Goal: Transaction & Acquisition: Subscribe to service/newsletter

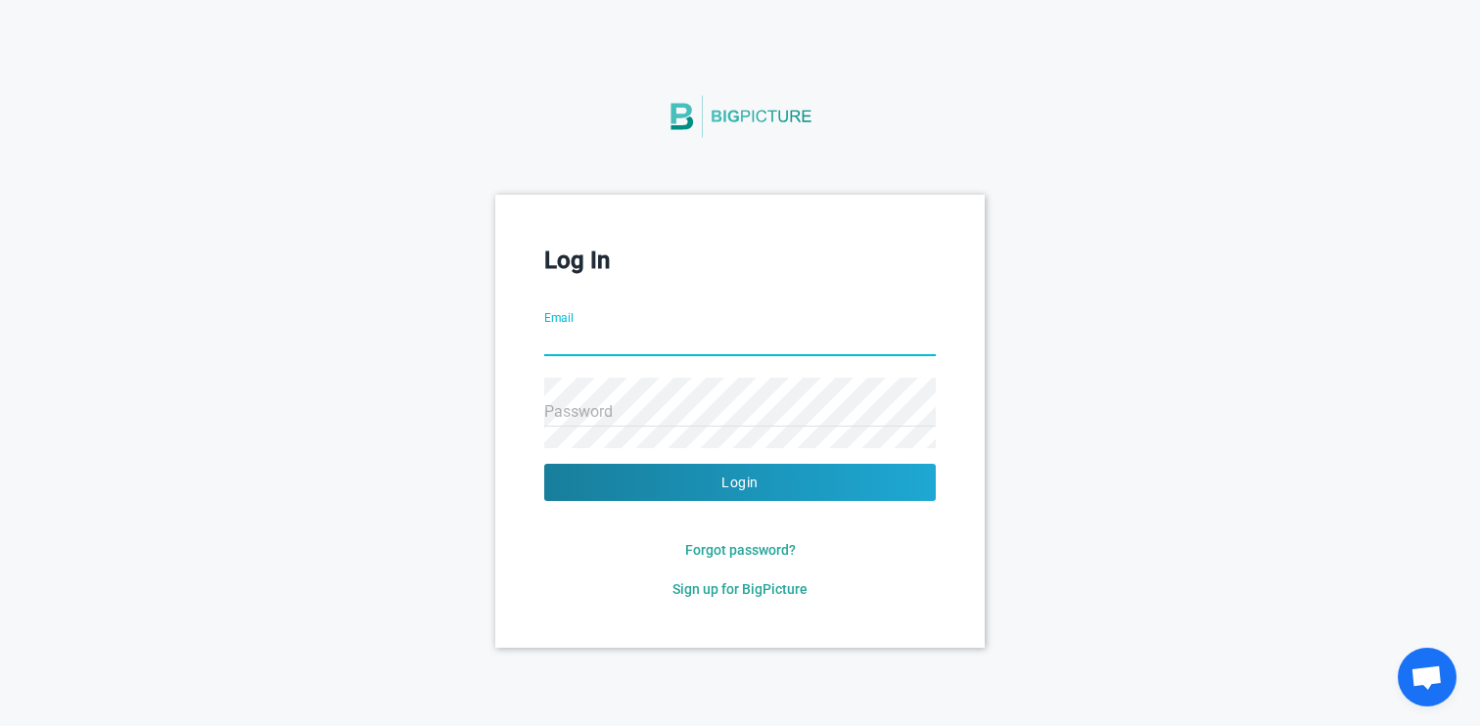
click at [653, 294] on div "Email" at bounding box center [739, 329] width 391 height 70
click at [713, 590] on span "Sign up for BigPicture" at bounding box center [739, 589] width 135 height 16
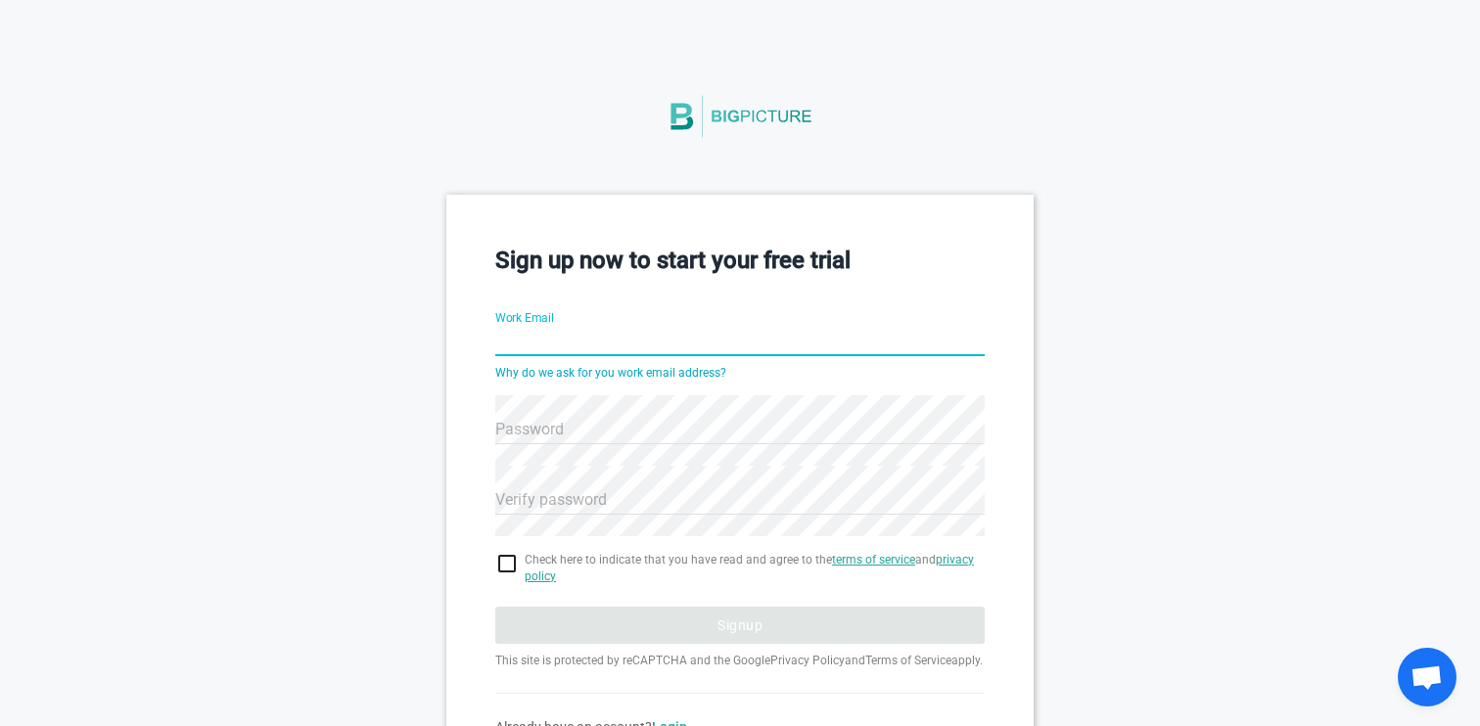
click at [689, 334] on input "Work Email" at bounding box center [739, 342] width 489 height 70
click at [671, 340] on input "Work Email" at bounding box center [739, 342] width 489 height 70
type input "[EMAIL_ADDRESS][DOMAIN_NAME]"
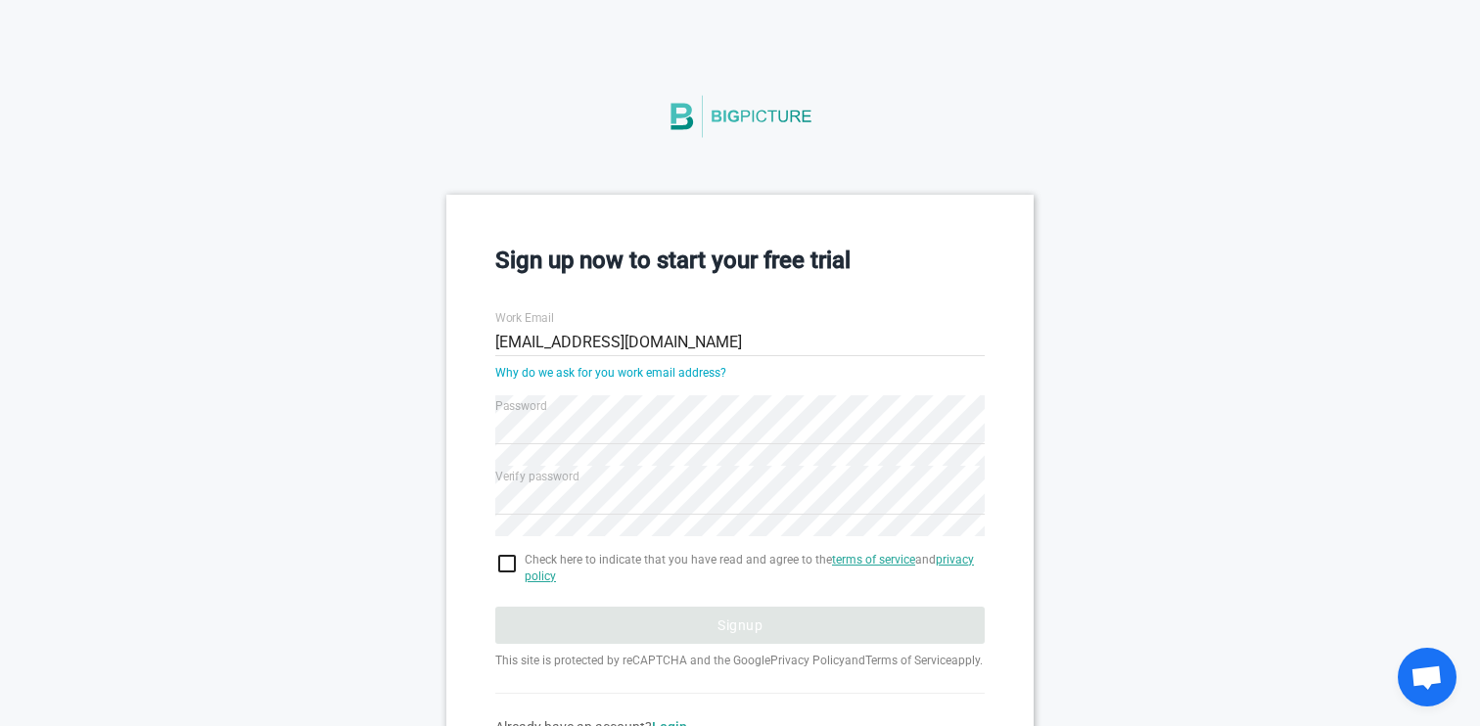
click at [514, 561] on input "checkbox" at bounding box center [739, 563] width 489 height 23
checkbox input "true"
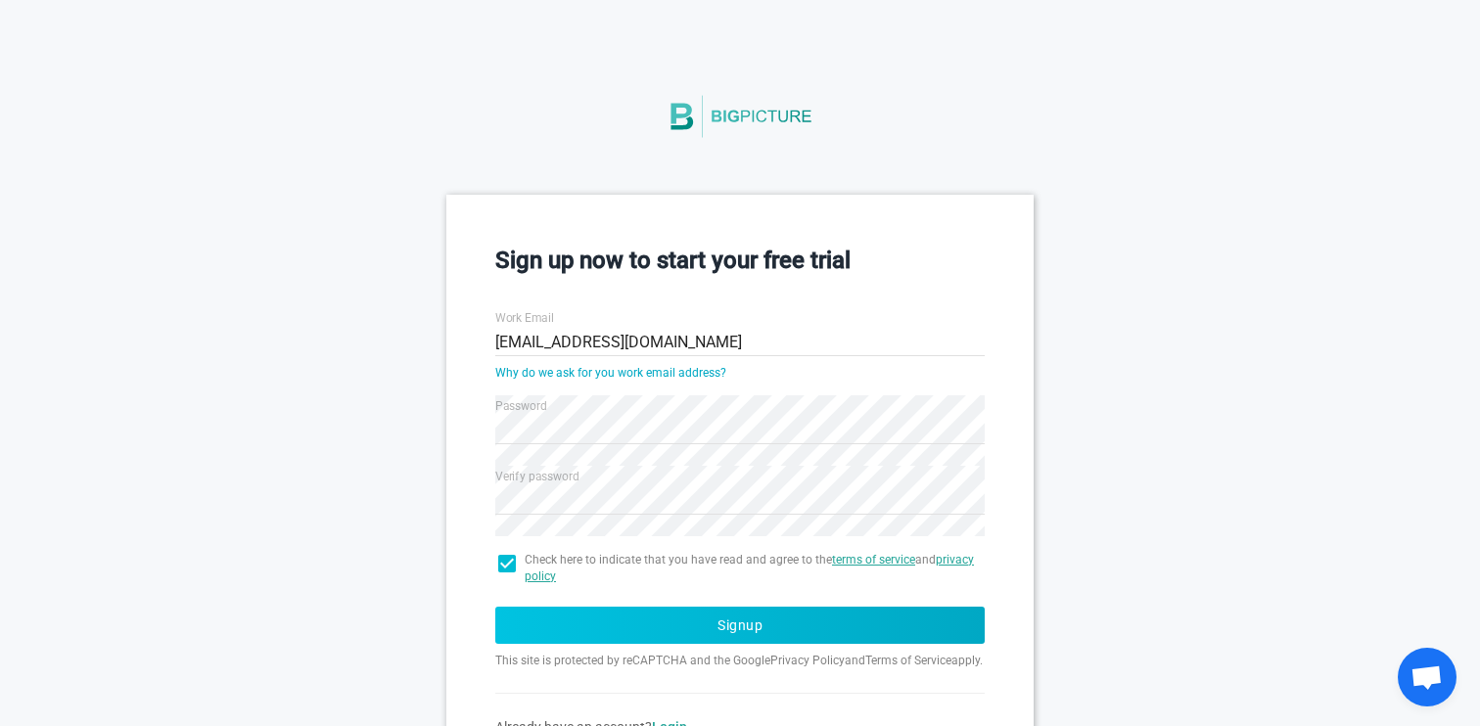
click at [698, 637] on button "Signup" at bounding box center [739, 625] width 489 height 37
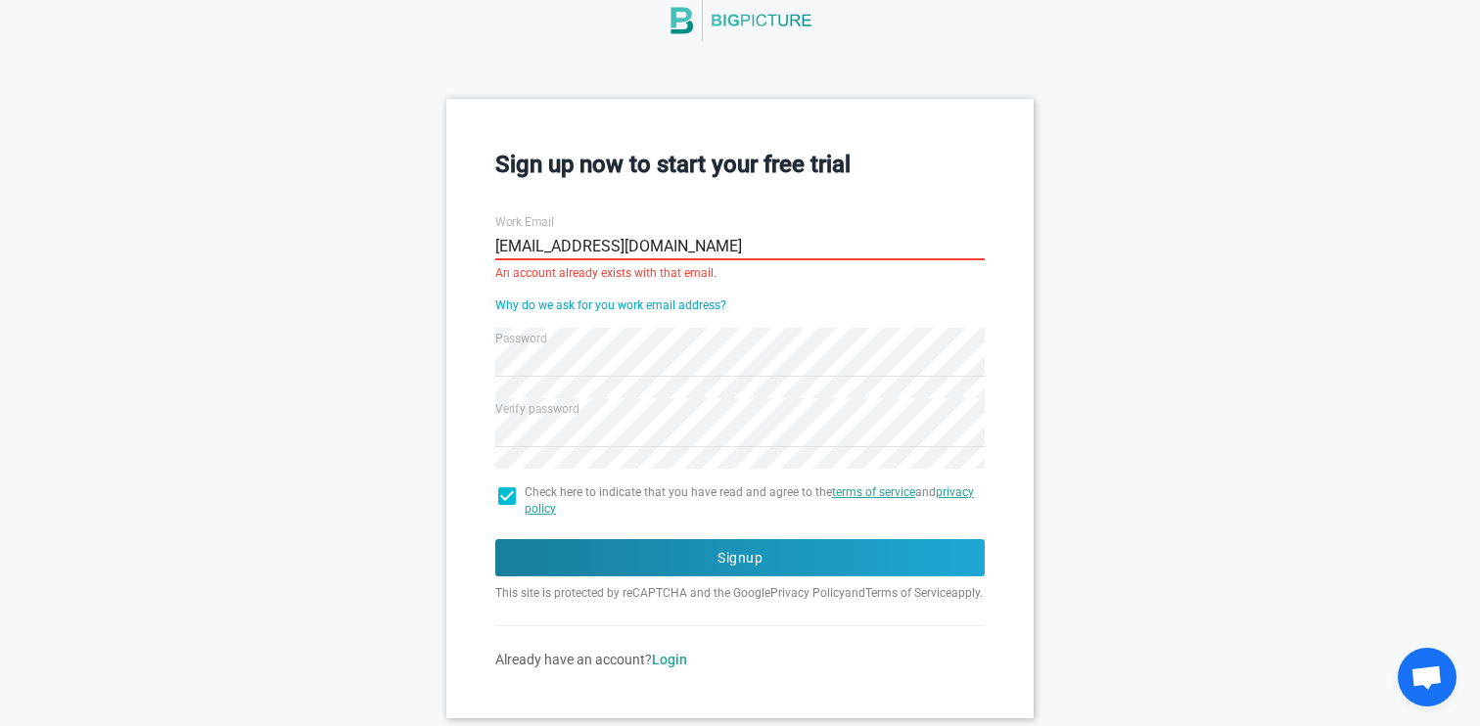
scroll to position [129, 0]
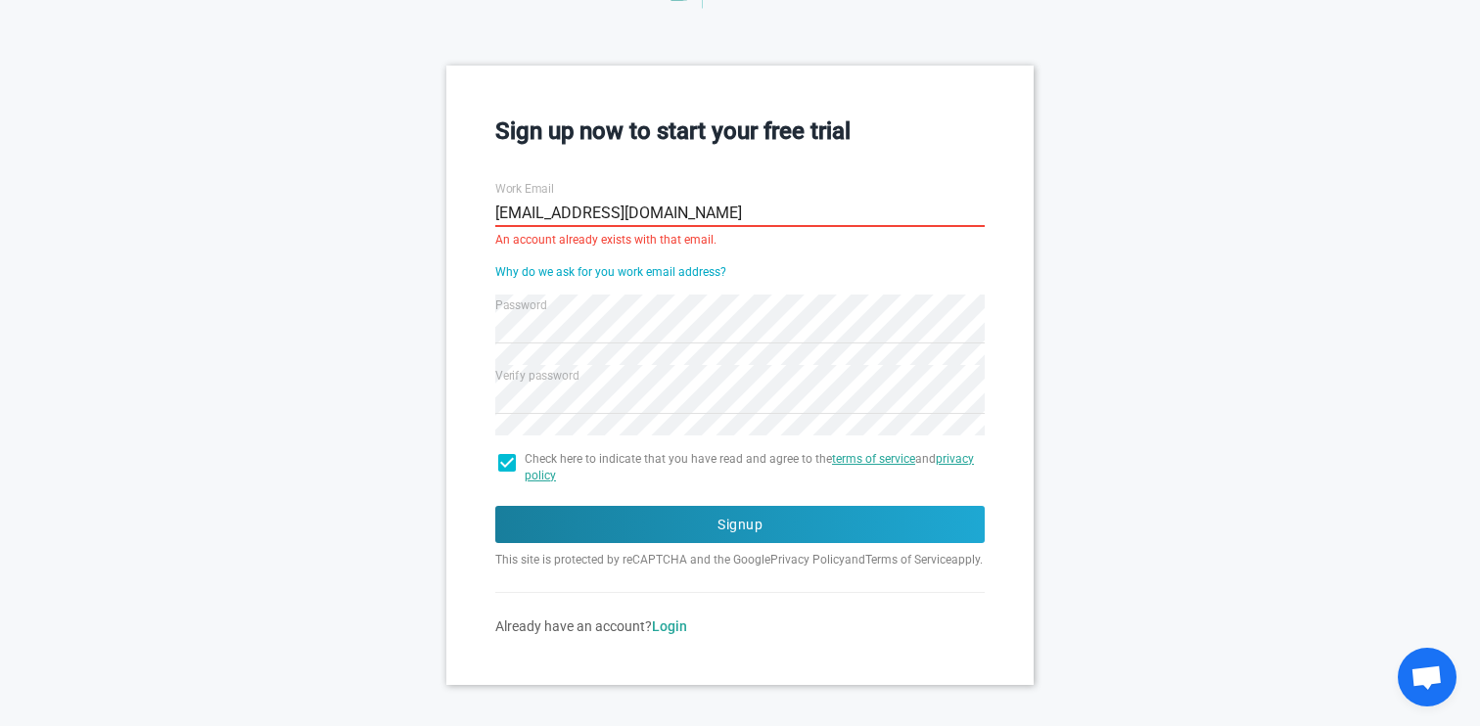
click at [674, 633] on div "Already have an account? Login" at bounding box center [739, 627] width 489 height 20
click at [670, 657] on div "Sign up now to start your free trial Work Email [EMAIL_ADDRESS][DOMAIN_NAME] An…" at bounding box center [739, 375] width 587 height 619
click at [677, 634] on link "Login" at bounding box center [669, 627] width 35 height 16
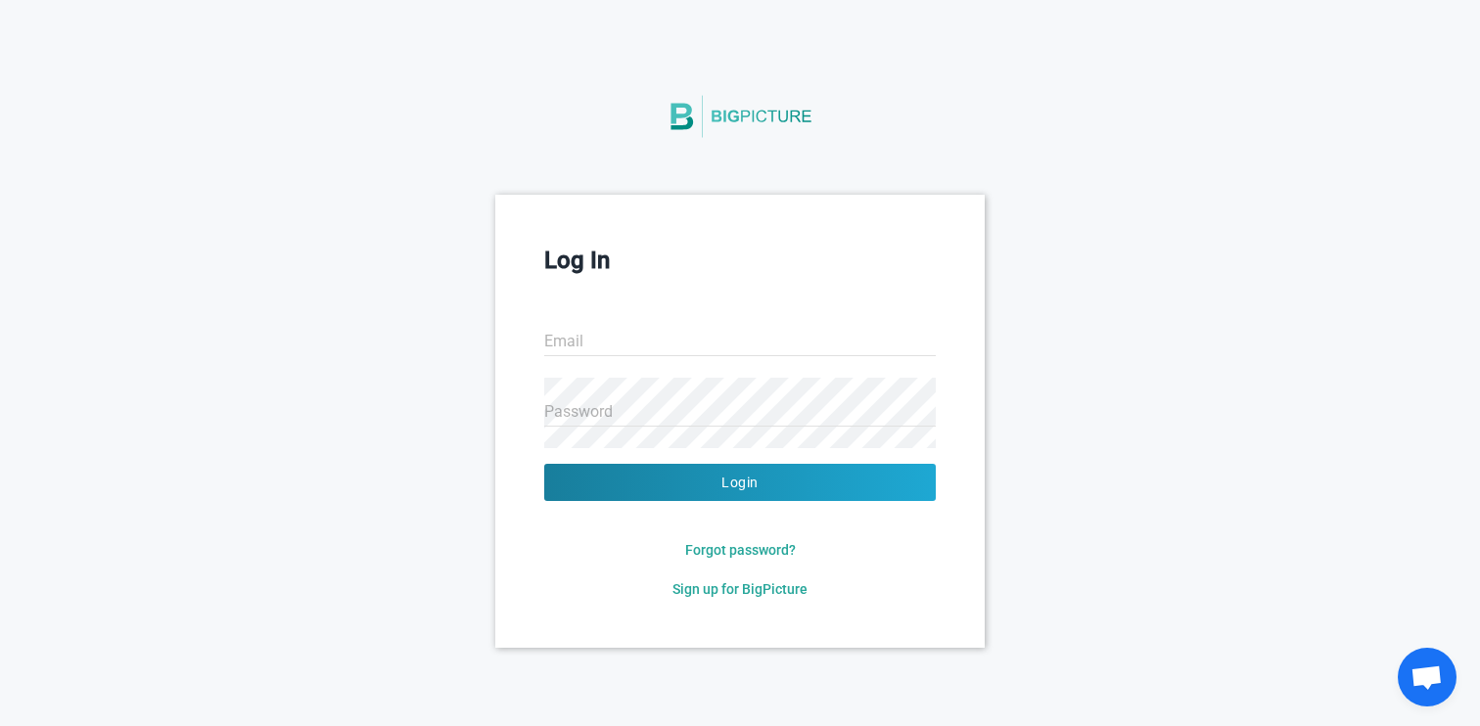
type input "[EMAIL_ADDRESS][DOMAIN_NAME]"
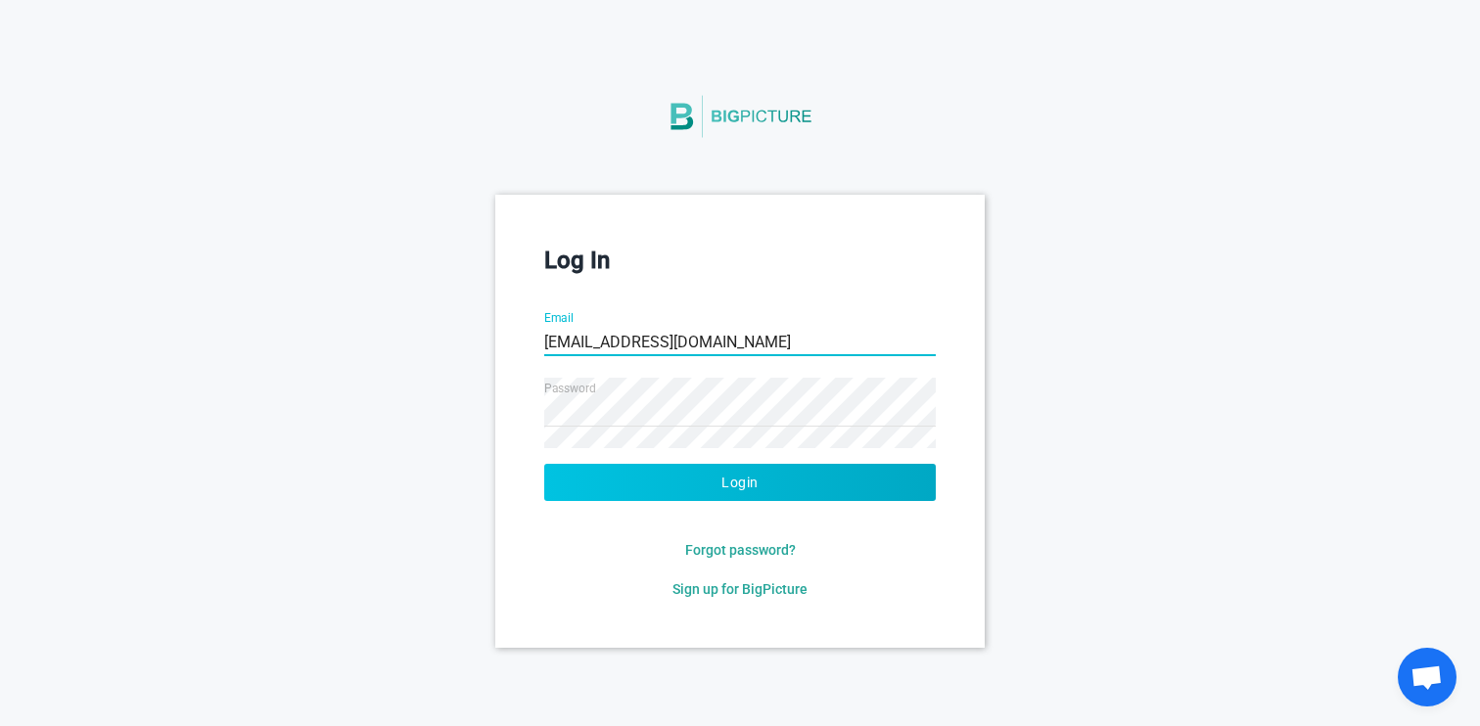
click at [741, 483] on button "Login" at bounding box center [739, 482] width 391 height 37
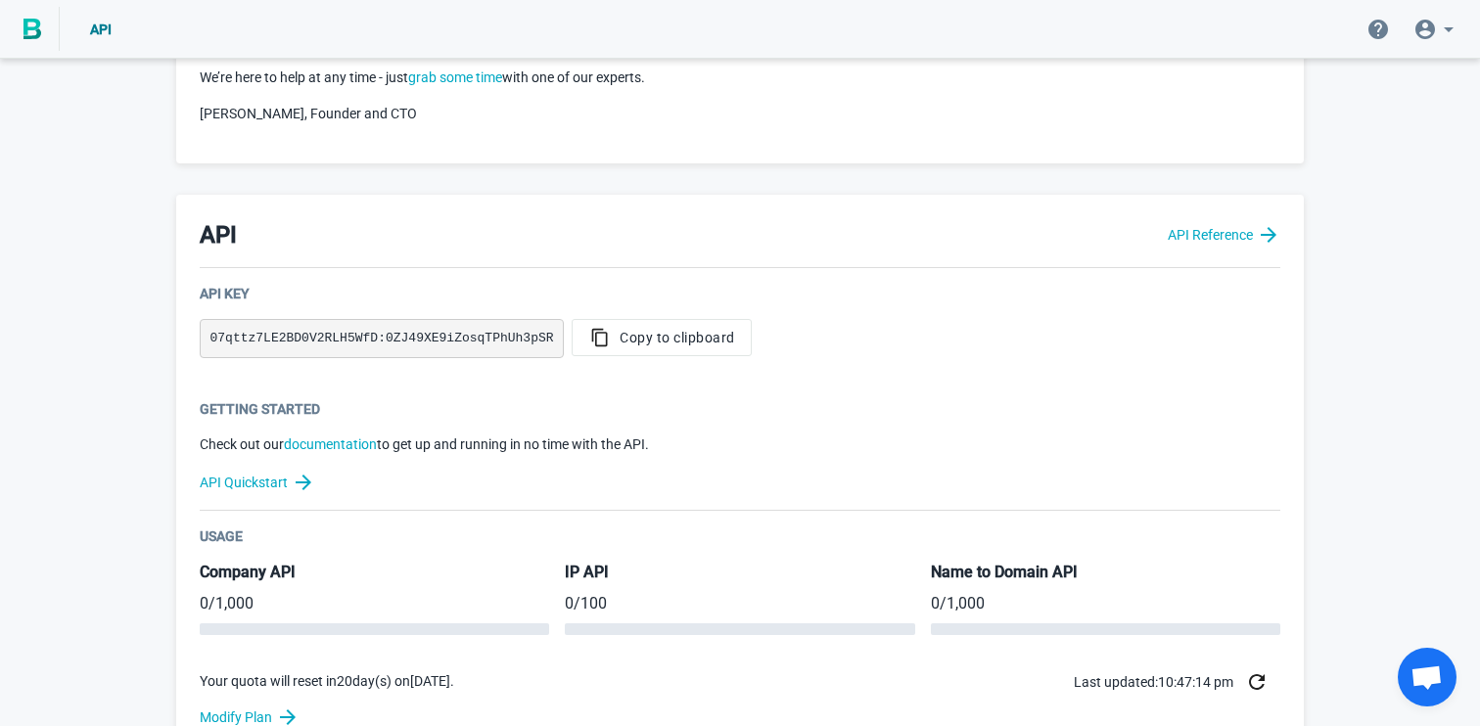
scroll to position [286, 0]
click at [289, 466] on div "Getting Started Check out our documentation to get up and running in no time wi…" at bounding box center [740, 456] width 1081 height 112
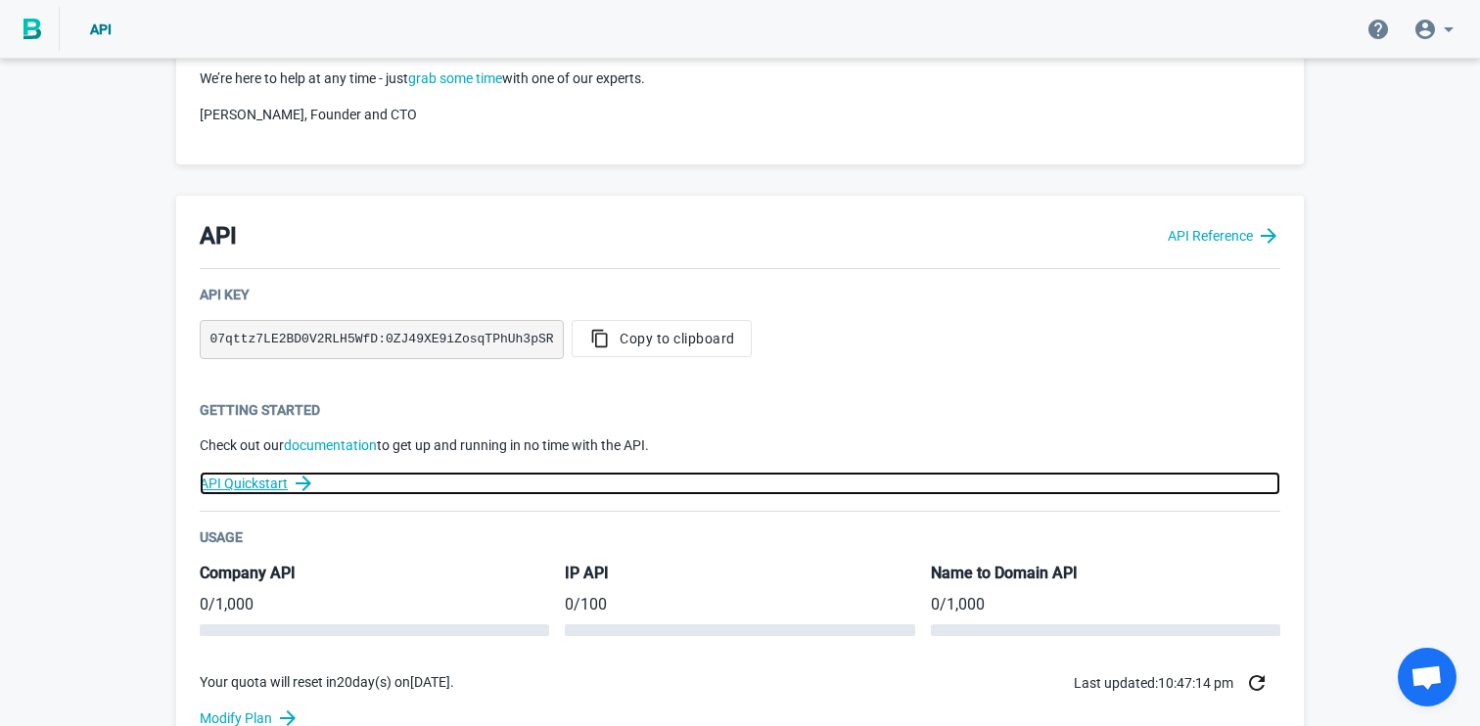
click at [289, 481] on link "API Quickstart" at bounding box center [740, 483] width 1081 height 23
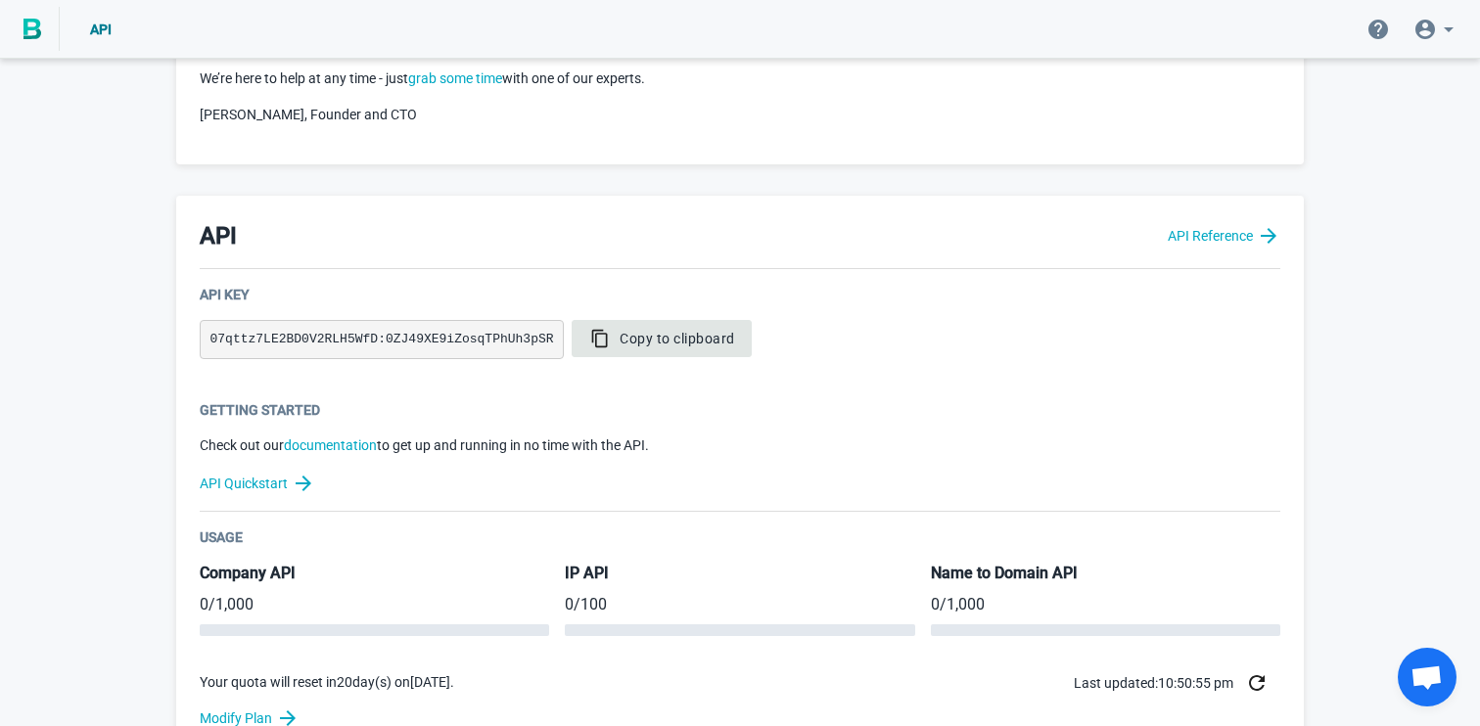
click at [650, 336] on span "Copy to clipboard" at bounding box center [661, 339] width 147 height 20
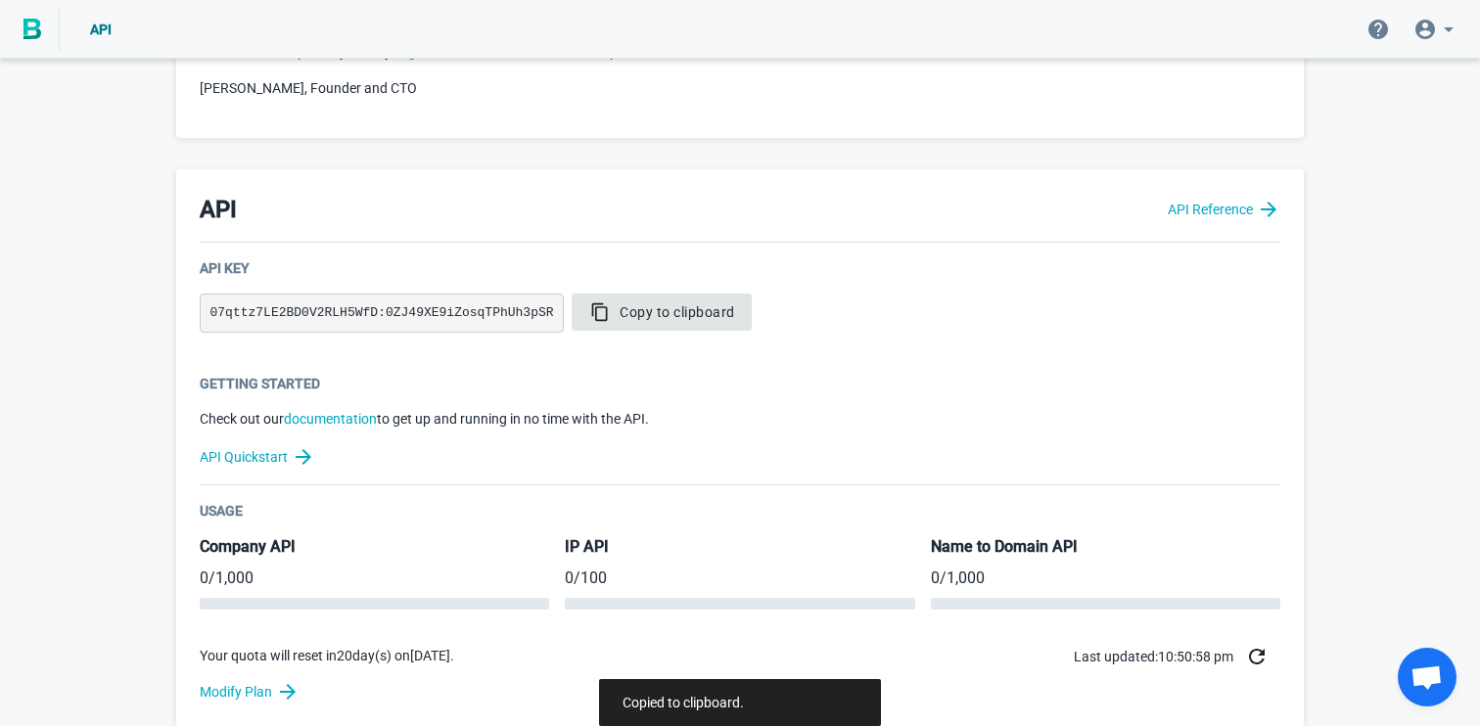
scroll to position [283, 0]
